Goal: Transaction & Acquisition: Purchase product/service

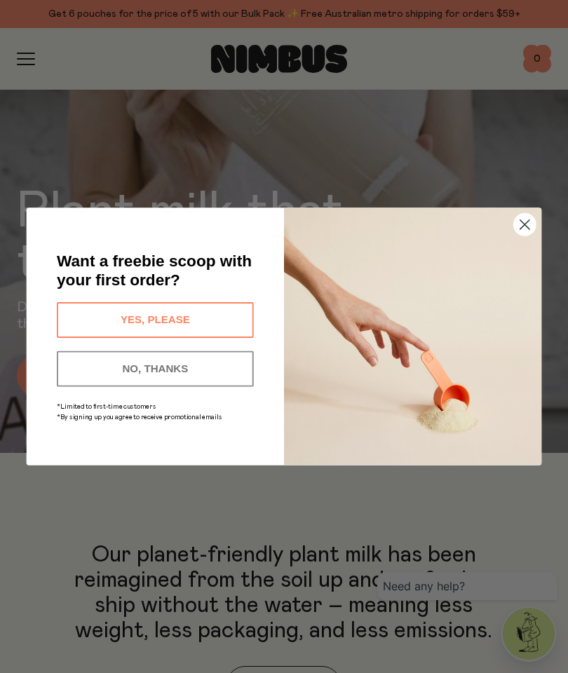
scroll to position [195, 0]
click at [527, 236] on circle "Close dialog" at bounding box center [525, 225] width 22 height 22
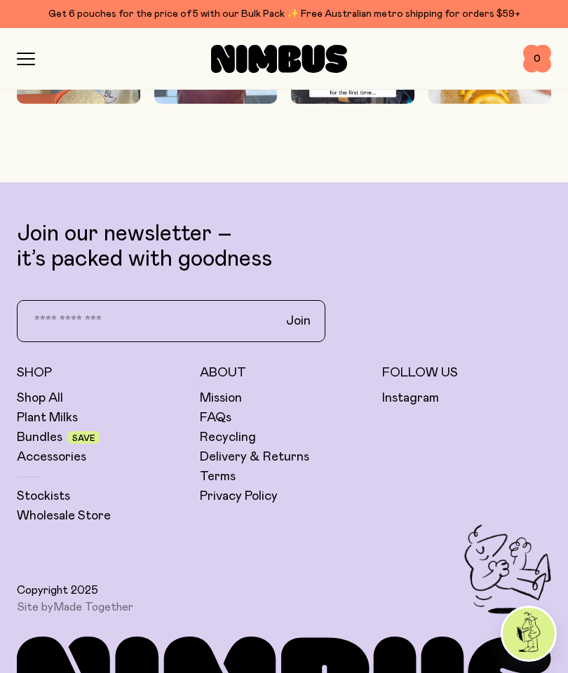
scroll to position [4728, 0]
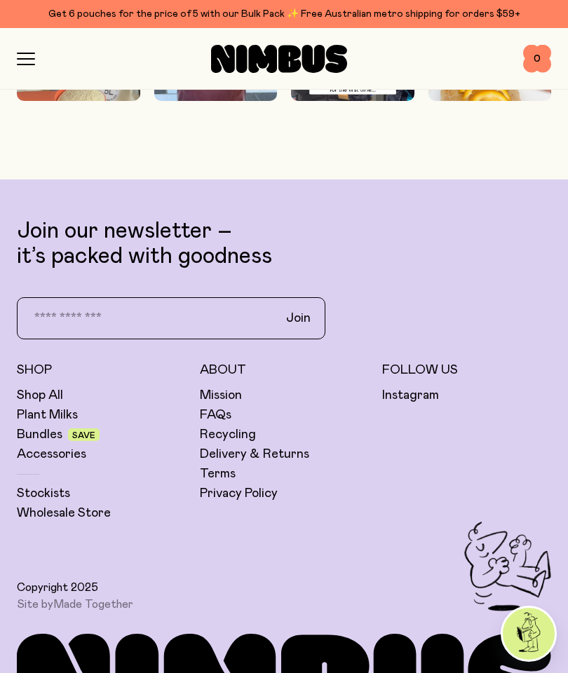
click at [43, 443] on link "Bundles" at bounding box center [40, 434] width 46 height 17
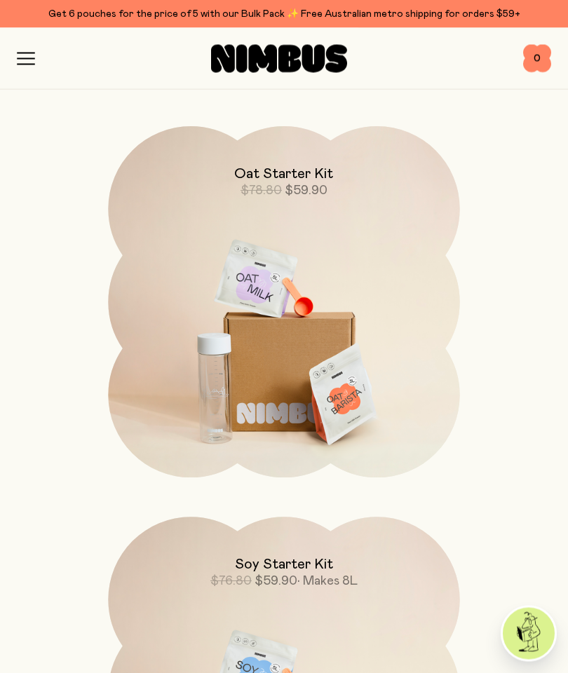
scroll to position [170, 0]
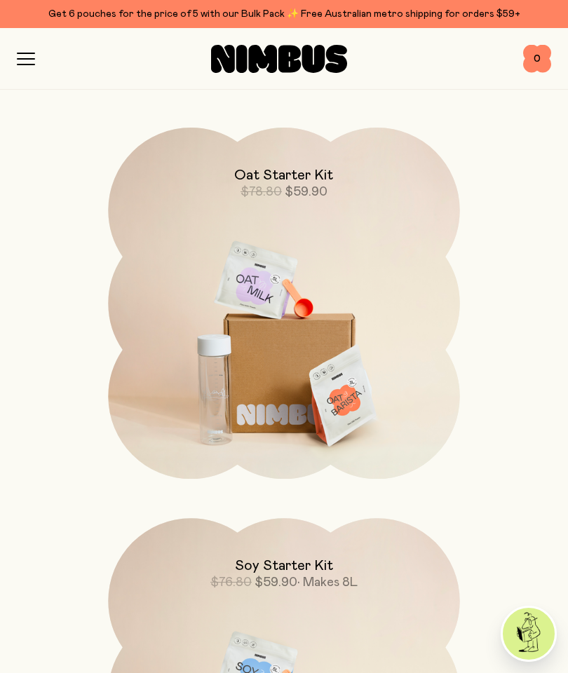
click at [206, 379] on img at bounding box center [283, 334] width 351 height 413
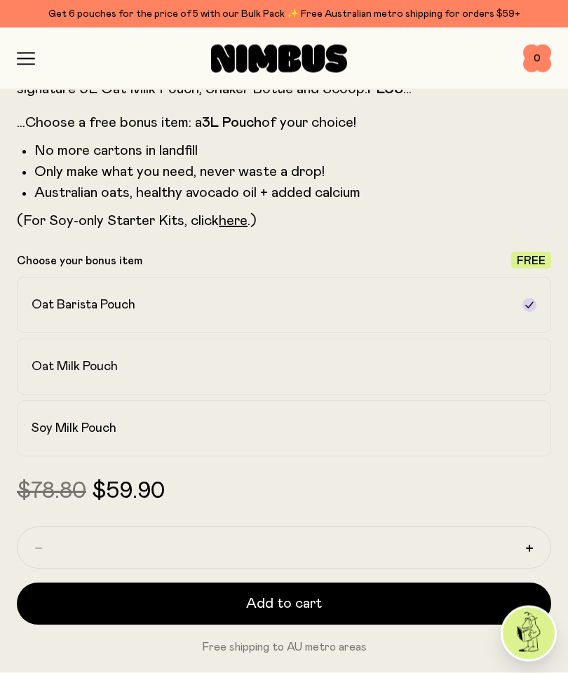
scroll to position [690, 0]
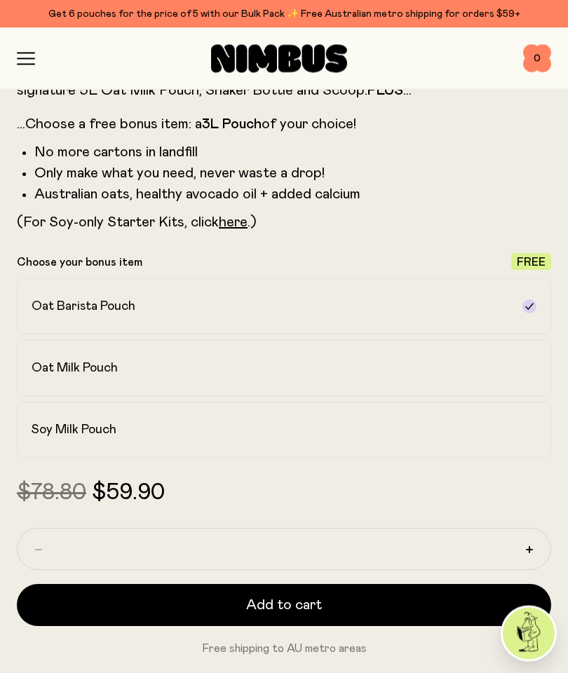
click at [97, 377] on label "Oat Milk Pouch" at bounding box center [284, 369] width 534 height 56
click at [121, 436] on div "Soy Milk Pouch" at bounding box center [272, 430] width 480 height 17
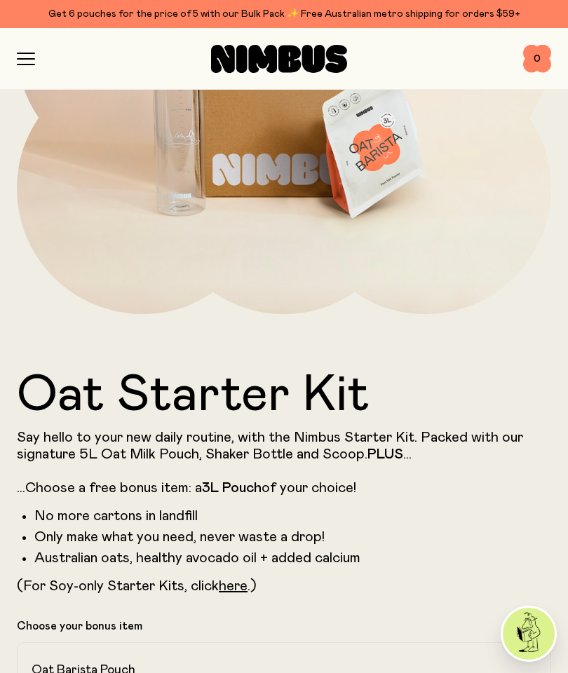
scroll to position [0, 0]
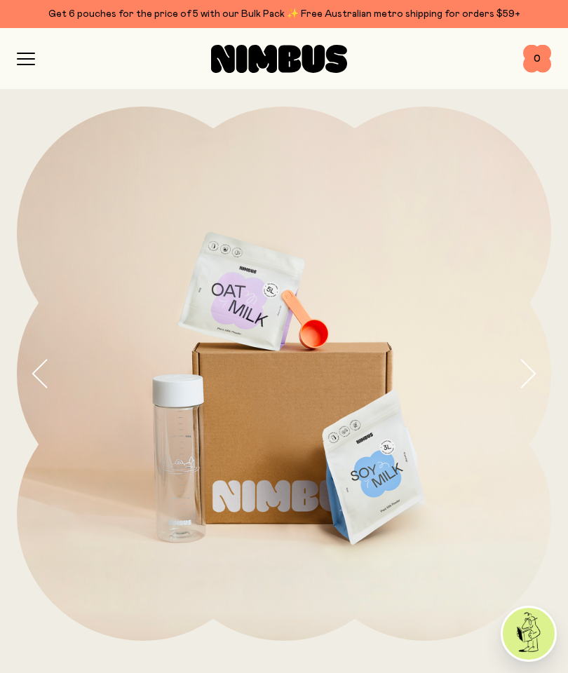
click at [33, 62] on icon "button" at bounding box center [26, 59] width 18 height 13
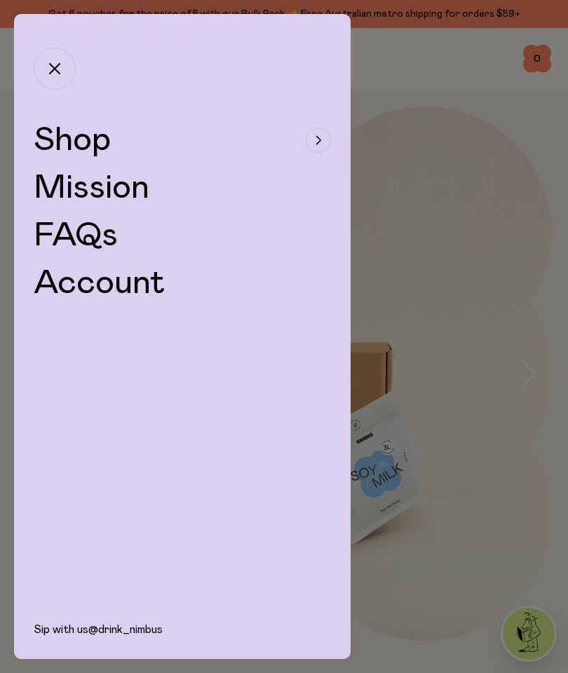
click at [105, 146] on span "Shop" at bounding box center [72, 140] width 77 height 34
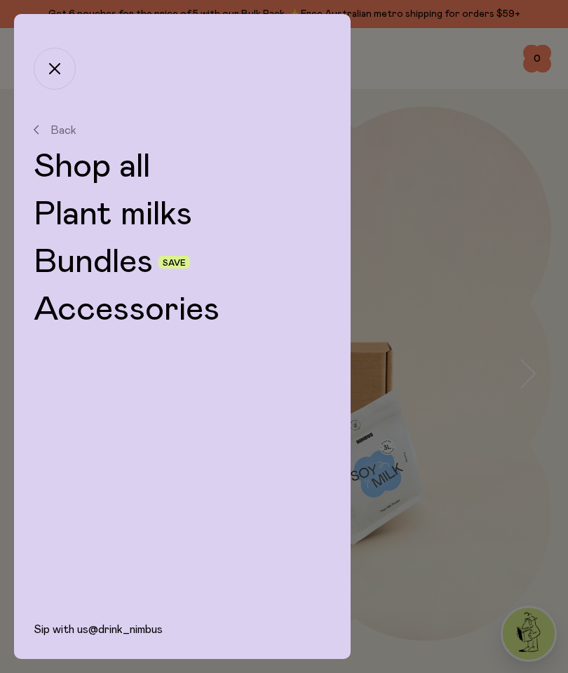
click at [121, 317] on link "Accessories" at bounding box center [182, 310] width 297 height 34
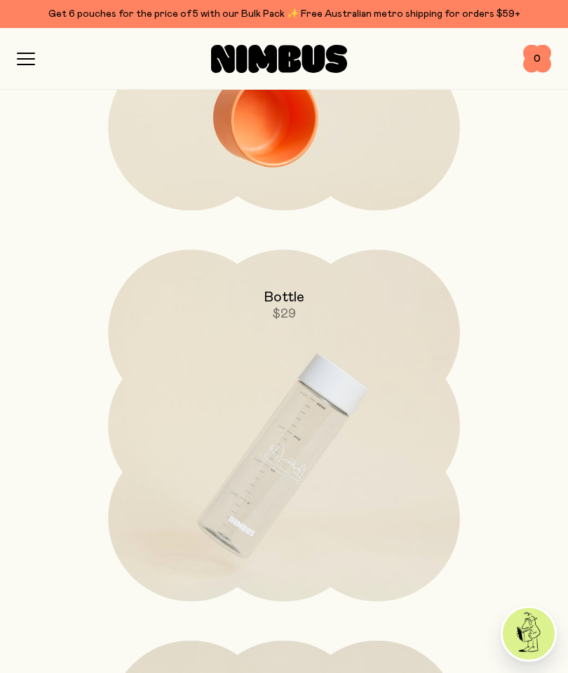
click at [318, 459] on img at bounding box center [283, 456] width 351 height 413
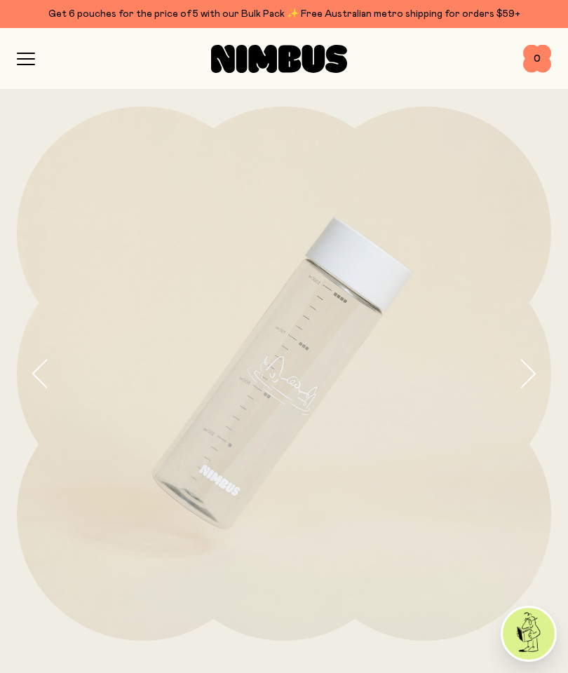
click at [25, 65] on icon "button" at bounding box center [26, 65] width 17 height 0
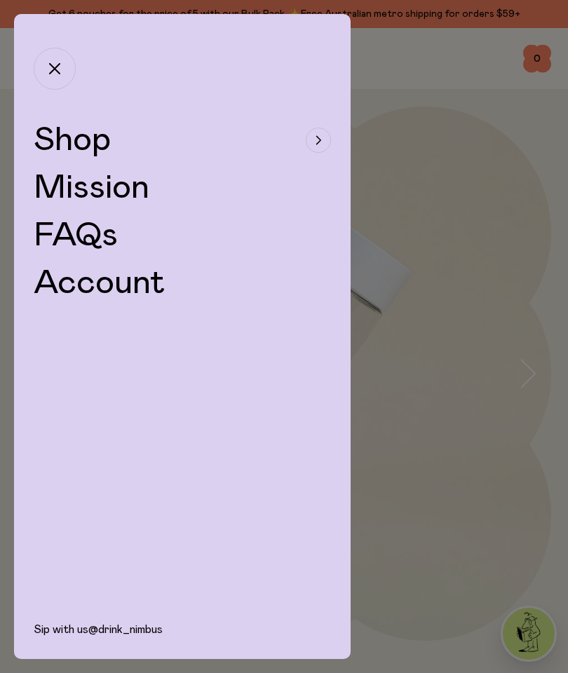
click at [107, 142] on span "Shop" at bounding box center [72, 140] width 77 height 34
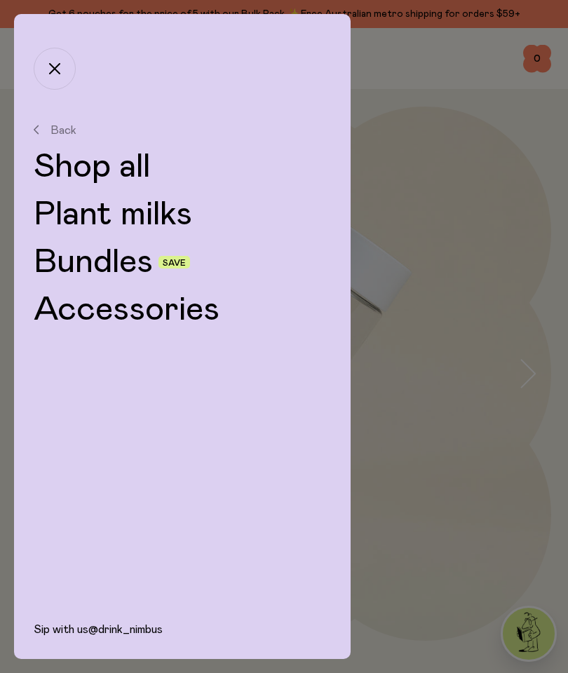
click at [121, 265] on link "Bundles" at bounding box center [93, 263] width 119 height 34
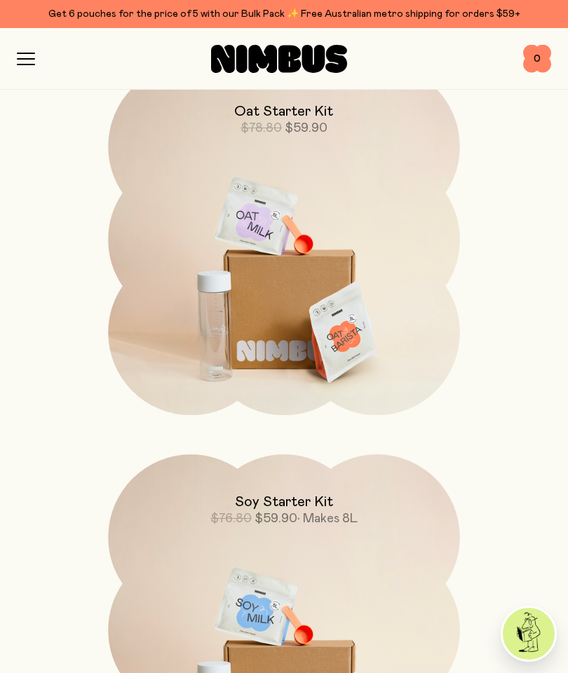
scroll to position [227, 0]
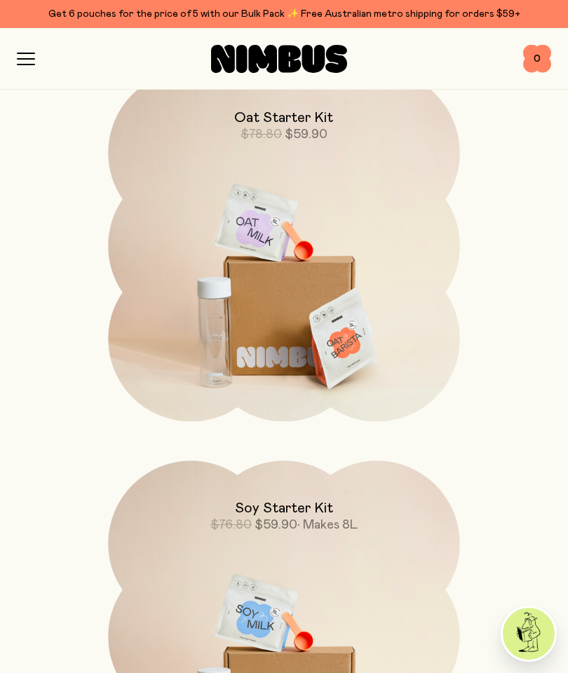
click at [319, 304] on img at bounding box center [283, 276] width 351 height 413
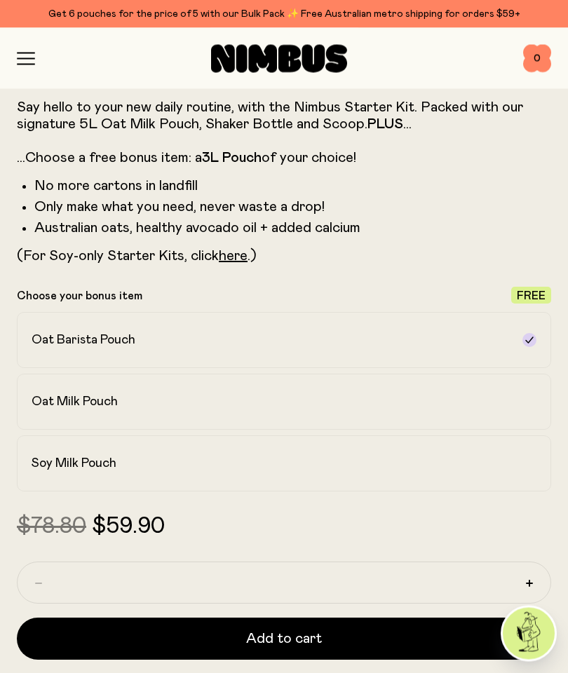
scroll to position [656, 0]
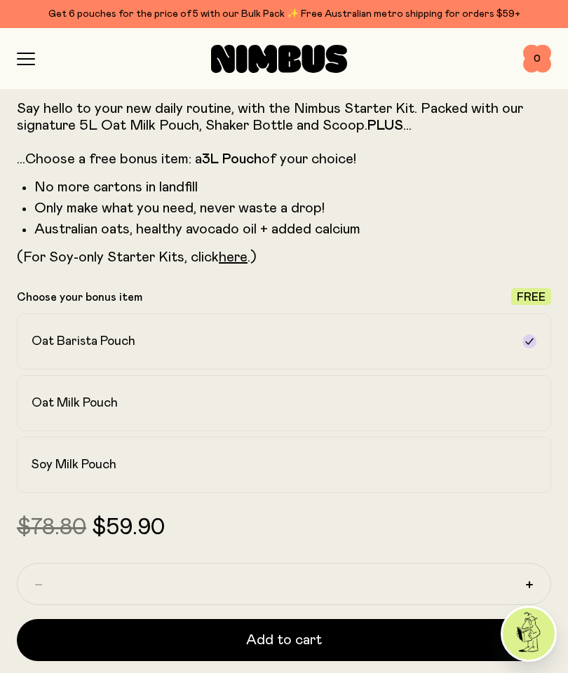
click at [98, 465] on h2 "Soy Milk Pouch" at bounding box center [74, 465] width 85 height 17
click at [390, 637] on button "Add to cart" at bounding box center [284, 640] width 534 height 42
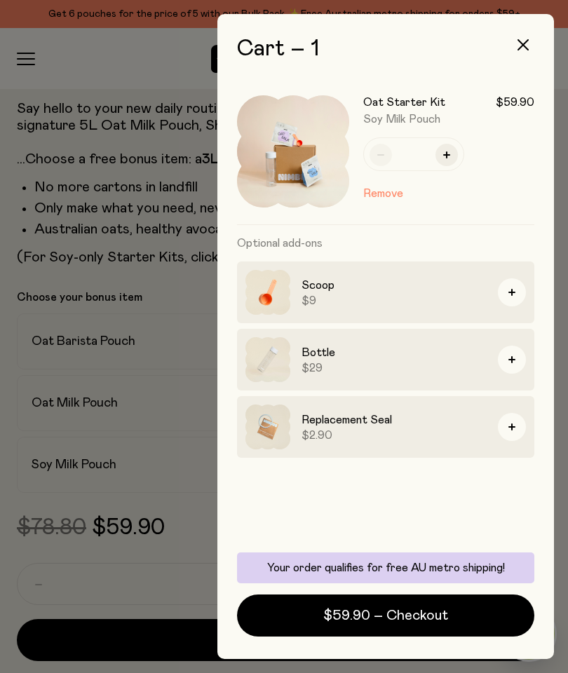
click at [526, 53] on button "button" at bounding box center [523, 45] width 34 height 34
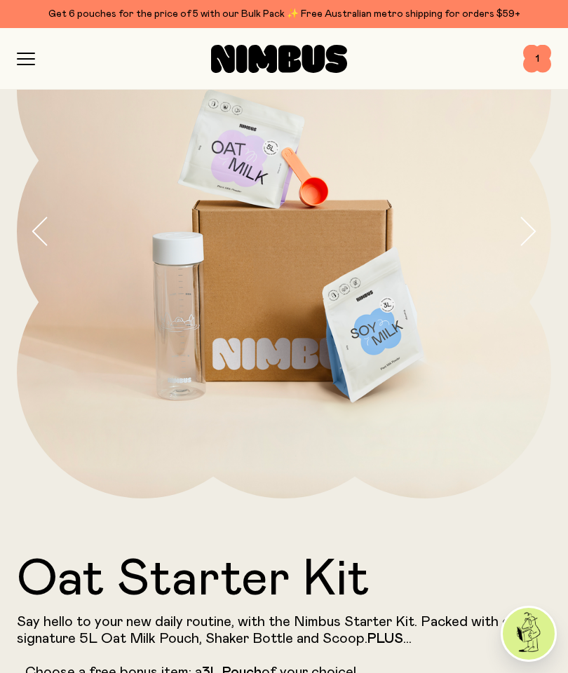
scroll to position [0, 0]
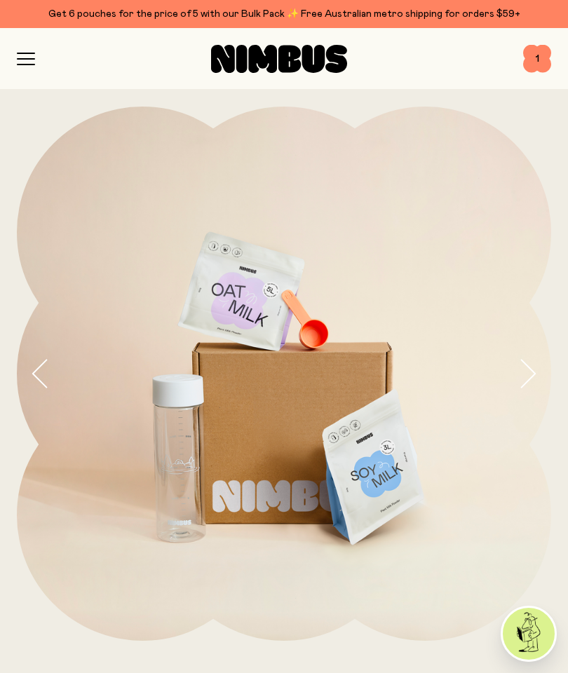
click at [531, 66] on span "1" at bounding box center [537, 59] width 28 height 28
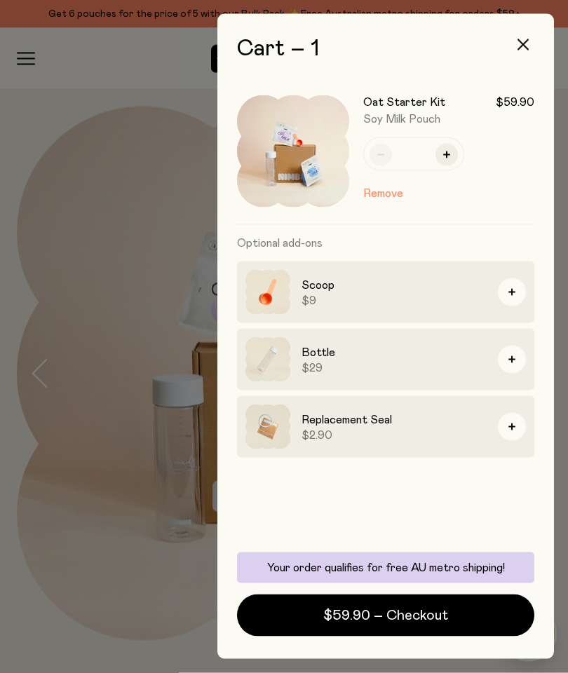
scroll to position [55, 0]
click at [529, 46] on button "button" at bounding box center [523, 45] width 34 height 34
